Goal: Book appointment/travel/reservation

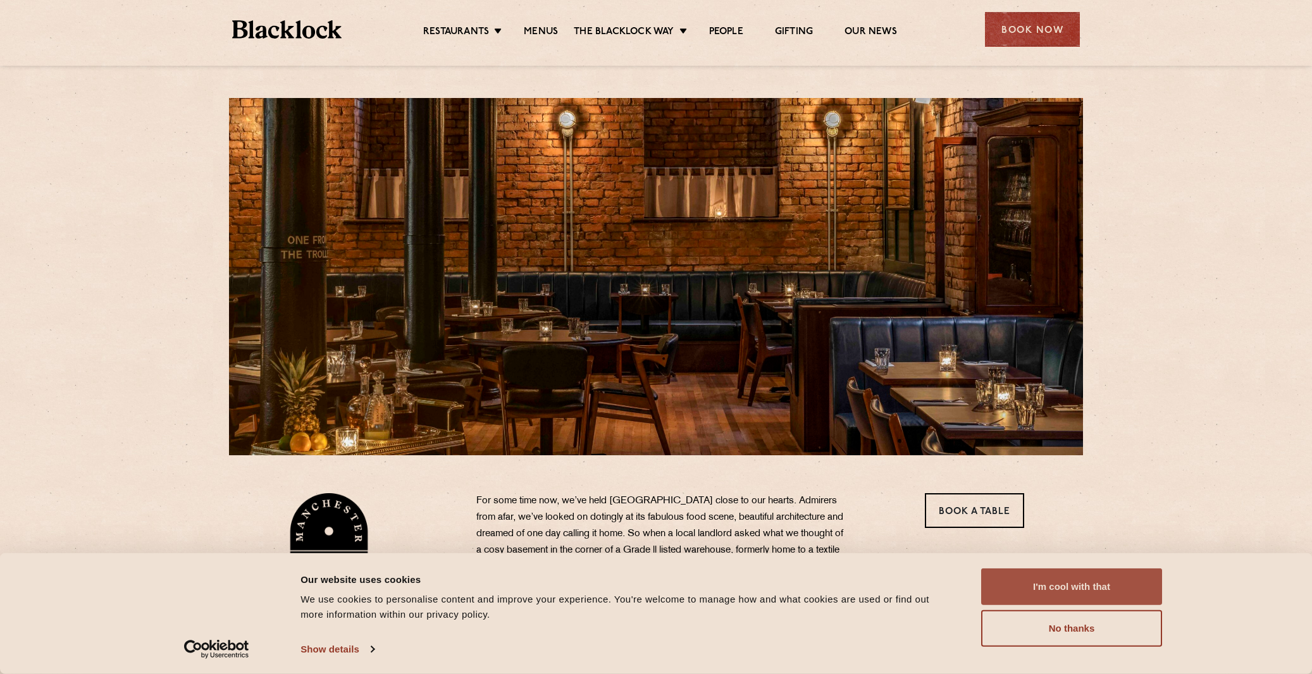
click at [1093, 577] on button "I'm cool with that" at bounding box center [1071, 587] width 181 height 37
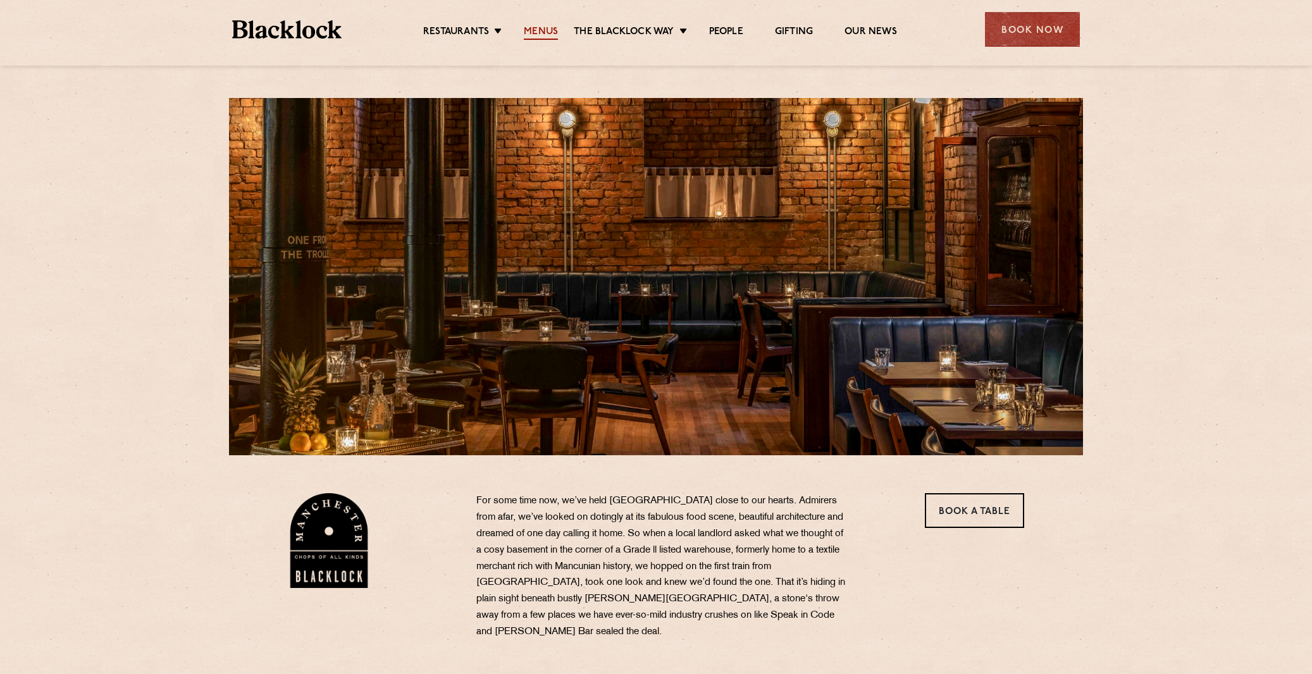
click at [535, 30] on link "Menus" at bounding box center [541, 33] width 34 height 14
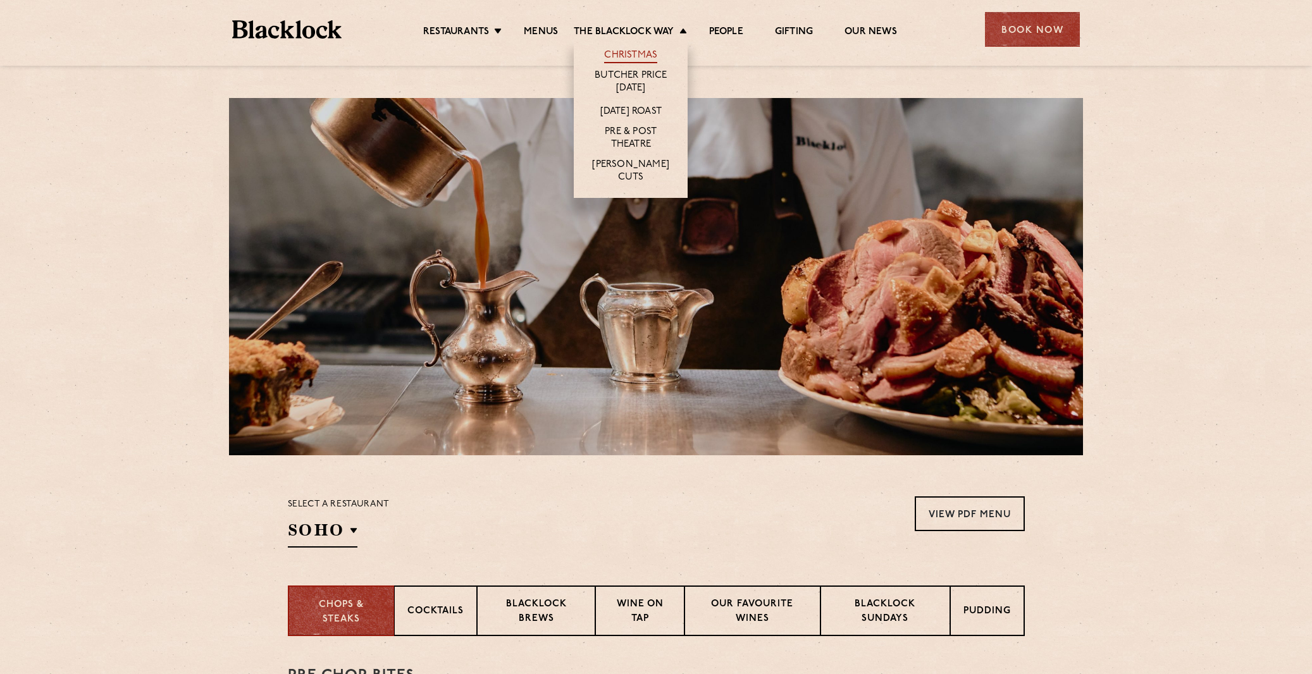
click at [631, 49] on link "Christmas" at bounding box center [630, 56] width 53 height 14
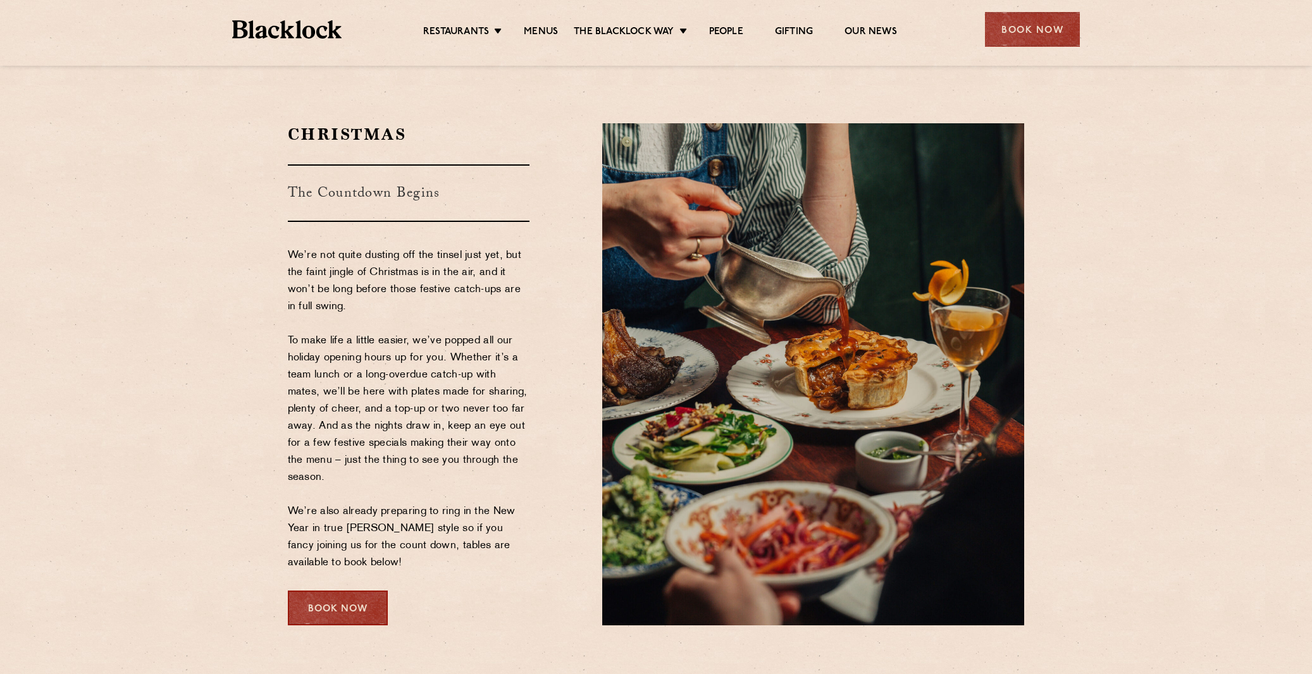
click at [341, 600] on div "Book Now" at bounding box center [338, 608] width 100 height 35
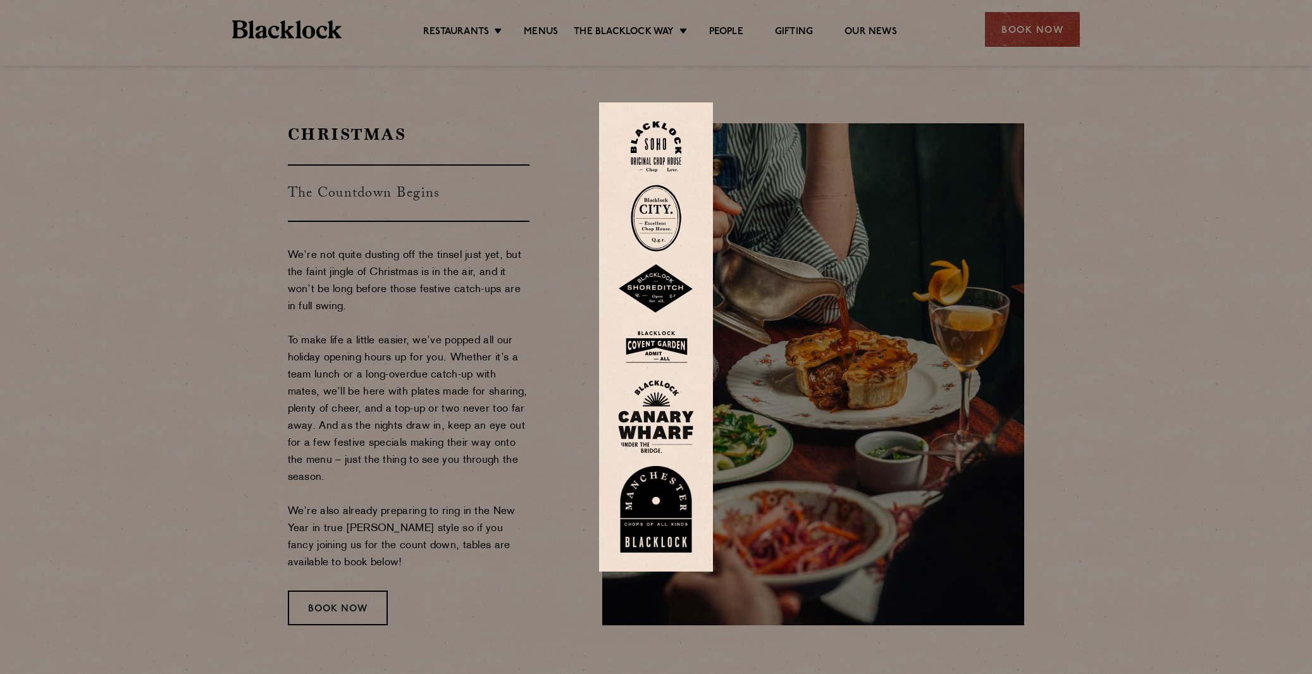
click at [675, 507] on img at bounding box center [656, 509] width 76 height 87
